Goal: Complete application form

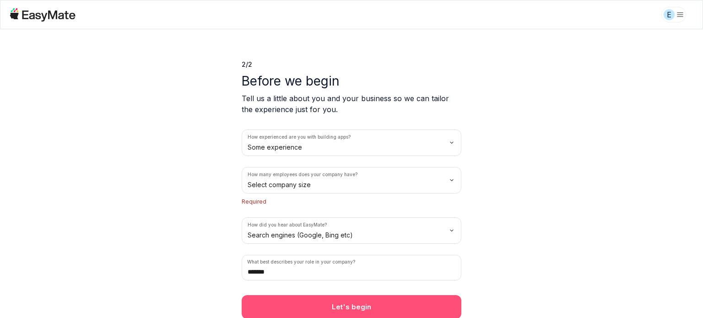
click at [342, 303] on button "Let's begin" at bounding box center [352, 307] width 220 height 24
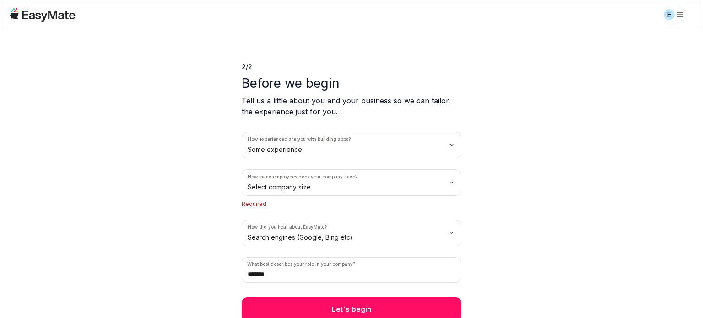
scroll to position [10, 0]
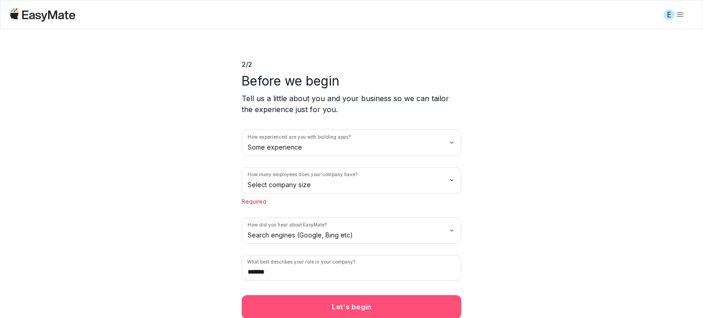
click at [336, 301] on button "Let's begin" at bounding box center [352, 307] width 220 height 24
click at [341, 303] on button "Let's begin" at bounding box center [352, 307] width 220 height 24
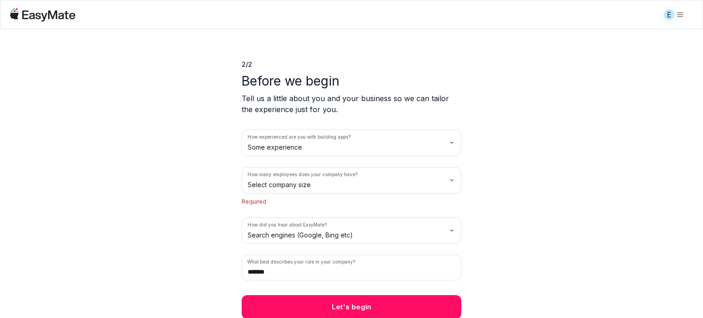
click at [101, 236] on div "2 / 2 Before we begin Tell us a little about you and your business so we can ta…" at bounding box center [351, 173] width 703 height 289
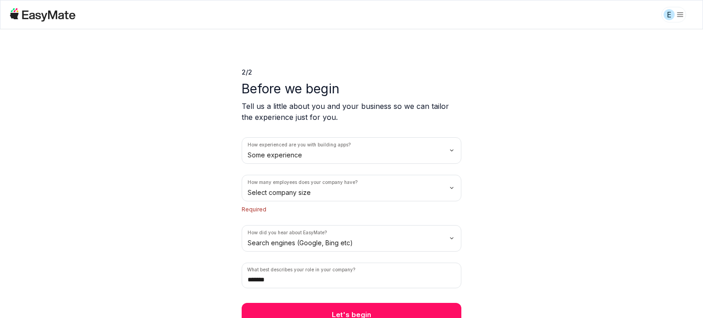
scroll to position [0, 0]
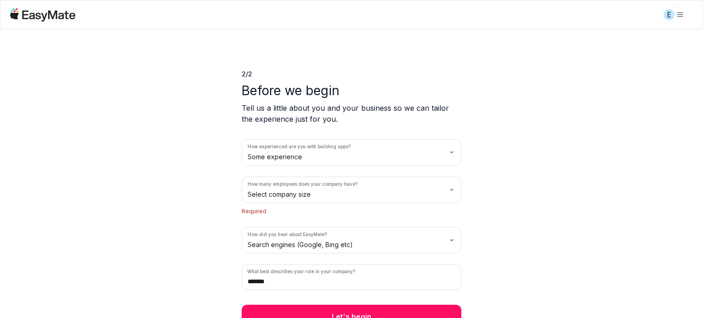
click at [336, 156] on html "We value your privacy We use cookies to enhance your browsing experience, serve…" at bounding box center [351, 159] width 703 height 318
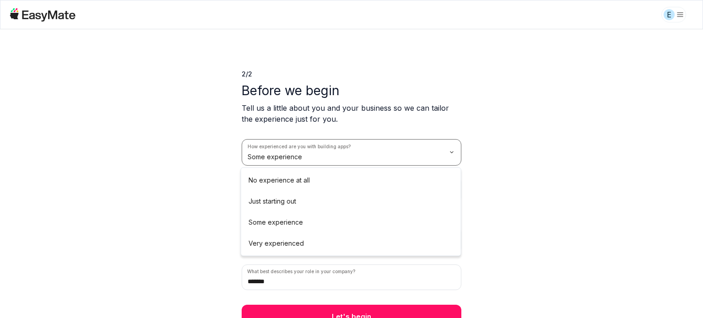
click at [336, 156] on html "We value your privacy We use cookies to enhance your browsing experience, serve…" at bounding box center [351, 159] width 703 height 318
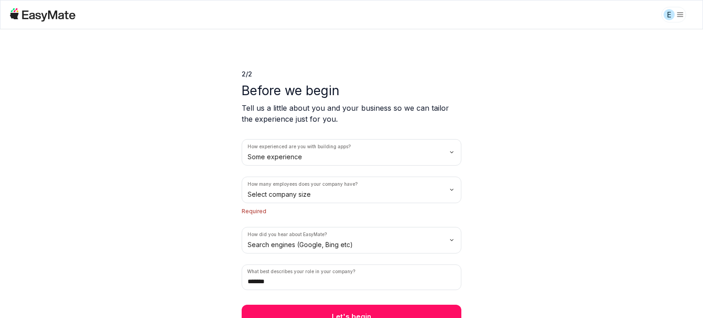
click at [298, 195] on html "We value your privacy We use cookies to enhance your browsing experience, serve…" at bounding box center [351, 159] width 703 height 318
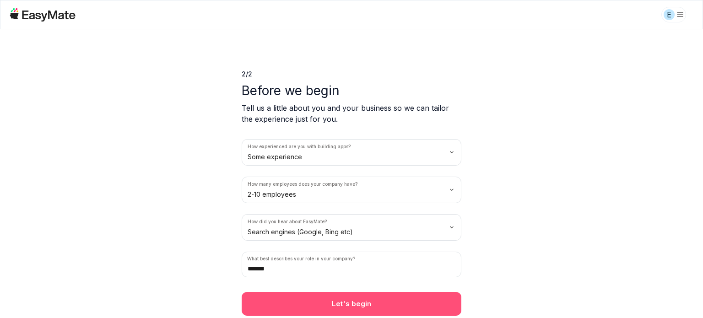
click at [350, 298] on button "Let's begin" at bounding box center [352, 304] width 220 height 24
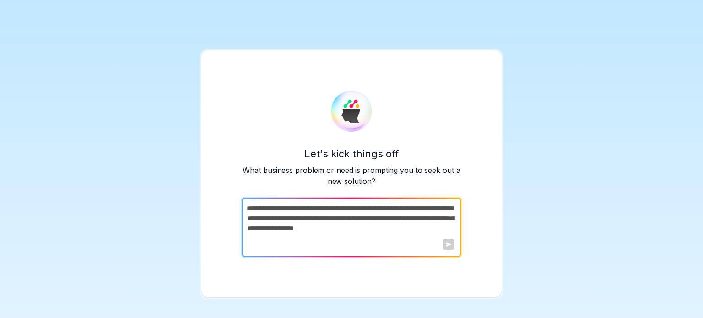
click at [382, 234] on textarea at bounding box center [351, 228] width 218 height 60
click at [447, 244] on div at bounding box center [448, 244] width 11 height 11
click at [363, 182] on p "What business problem or need is prompting you to seek out a new solution?" at bounding box center [352, 176] width 220 height 22
click at [336, 210] on textarea at bounding box center [351, 228] width 218 height 60
